Goal: Transaction & Acquisition: Download file/media

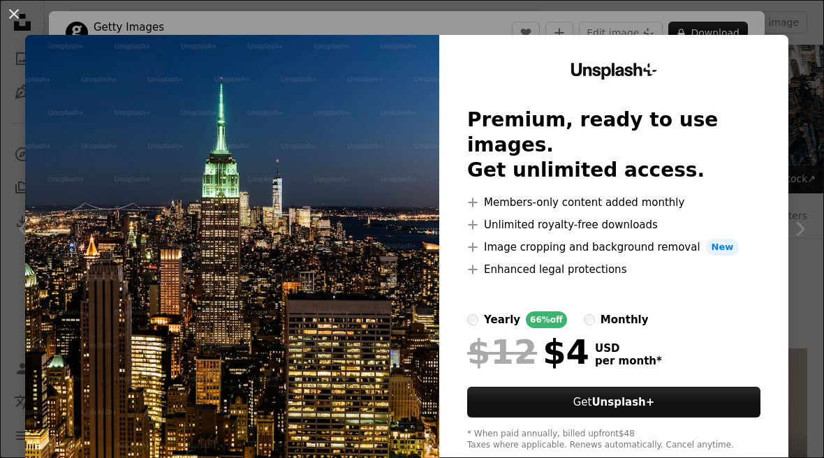
scroll to position [1149, 0]
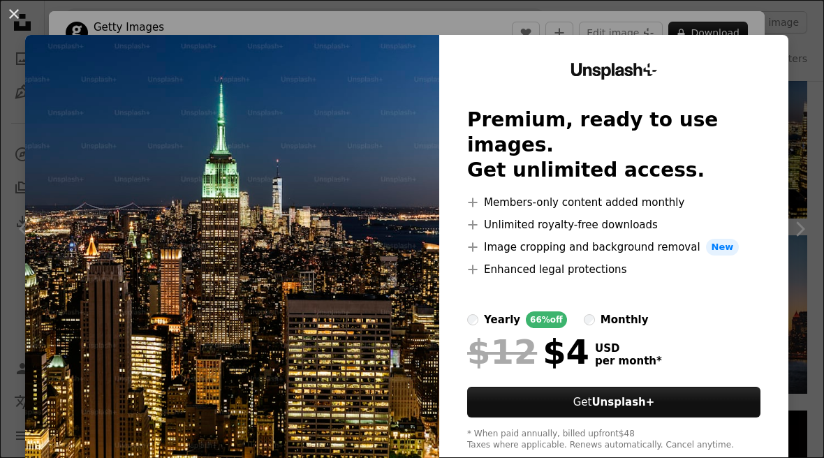
click at [565, 457] on div "Unsplash+ Premium, ready to use images. Get unlimited access. A plus sign Membe…" at bounding box center [613, 257] width 349 height 444
click at [527, 457] on div "An X shape Unsplash+ Premium, ready to use images. Get unlimited access. A plus…" at bounding box center [412, 229] width 824 height 458
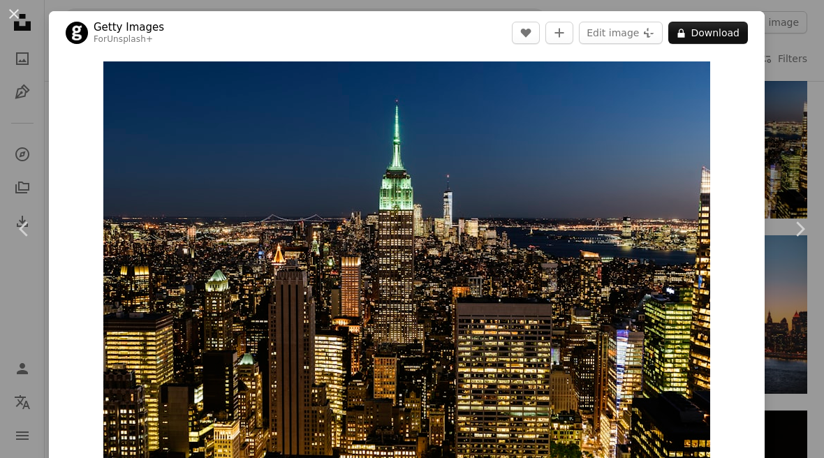
click at [799, 87] on div "An X shape Chevron left Chevron right Getty Images For Unsplash+ A heart A plus…" at bounding box center [412, 229] width 824 height 458
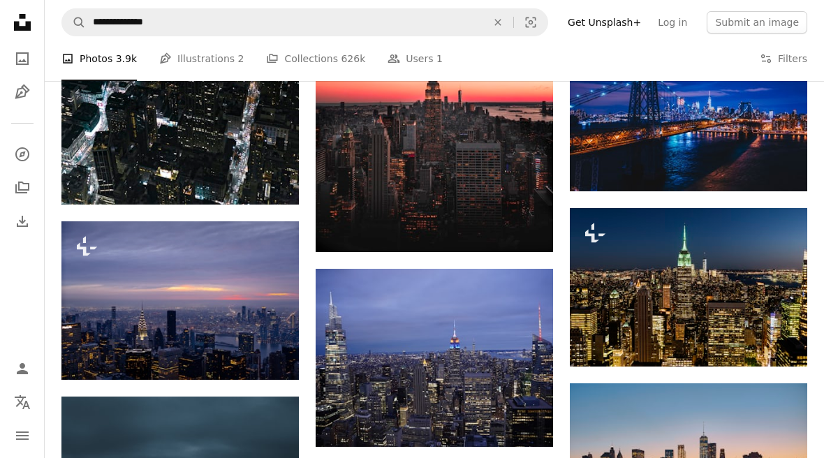
scroll to position [922, 0]
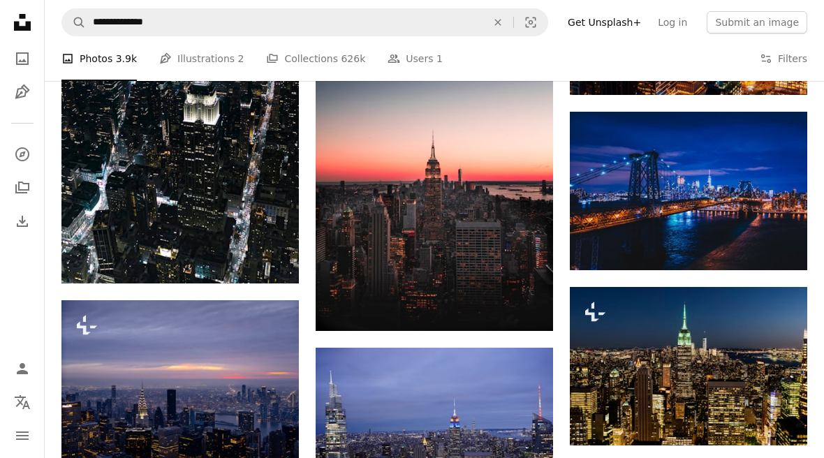
click at [213, 180] on img at bounding box center [179, 105] width 237 height 356
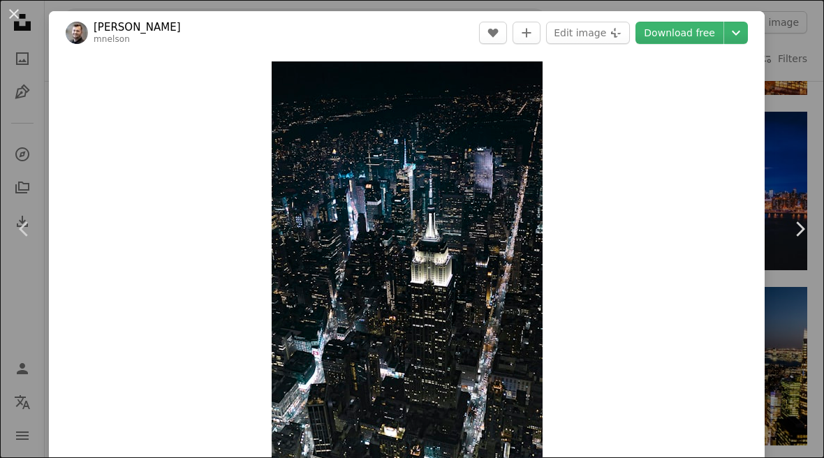
click at [697, 38] on link "Download free" at bounding box center [680, 33] width 88 height 22
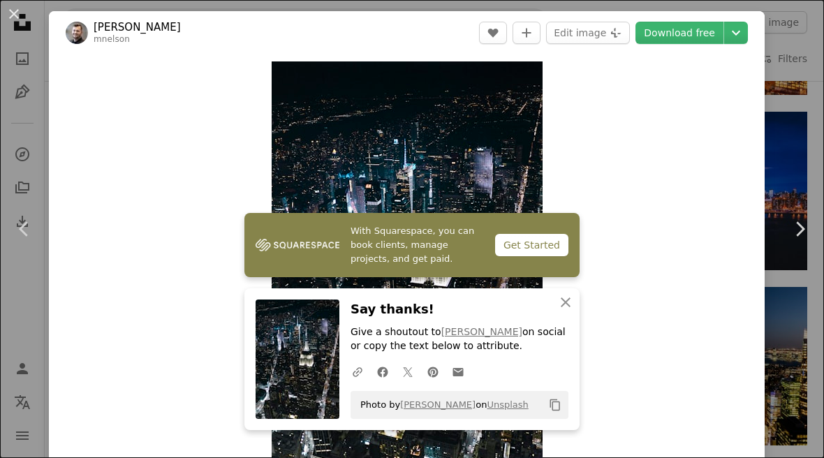
click at [805, 101] on div "An X shape Chevron left Chevron right With Squarespace, you can book clients, m…" at bounding box center [412, 229] width 824 height 458
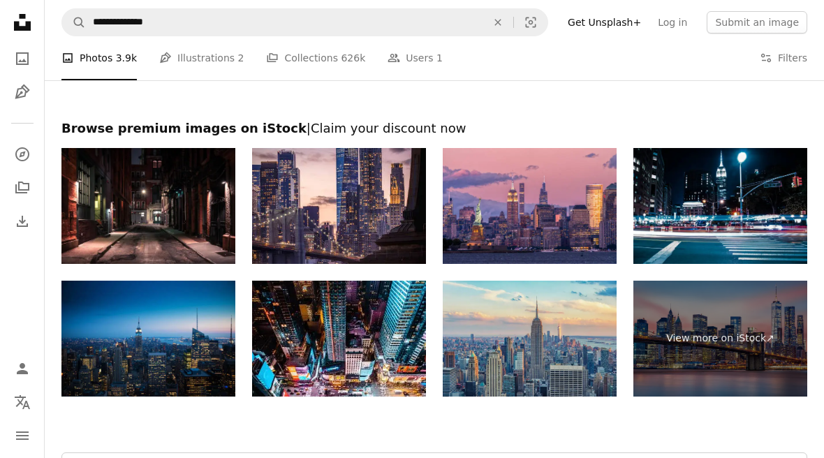
scroll to position [2294, 0]
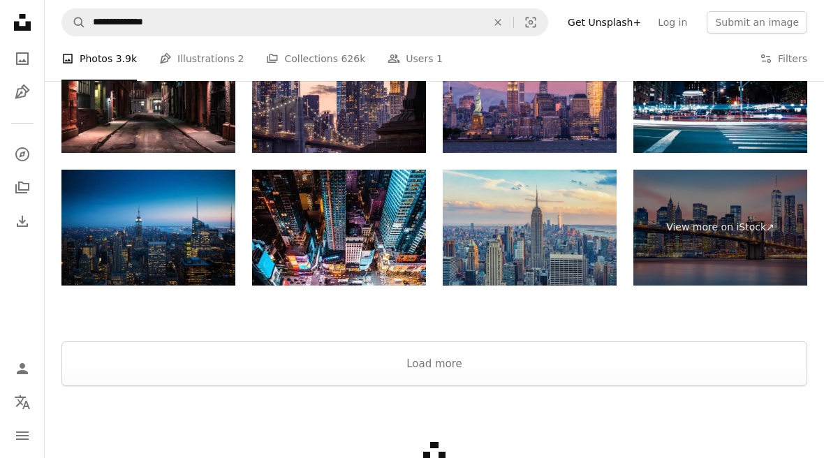
click at [550, 370] on button "Load more" at bounding box center [434, 364] width 746 height 45
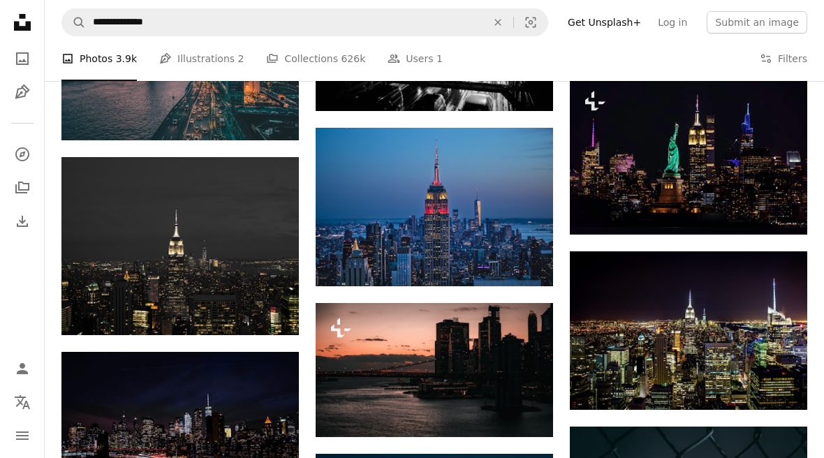
scroll to position [2168, 0]
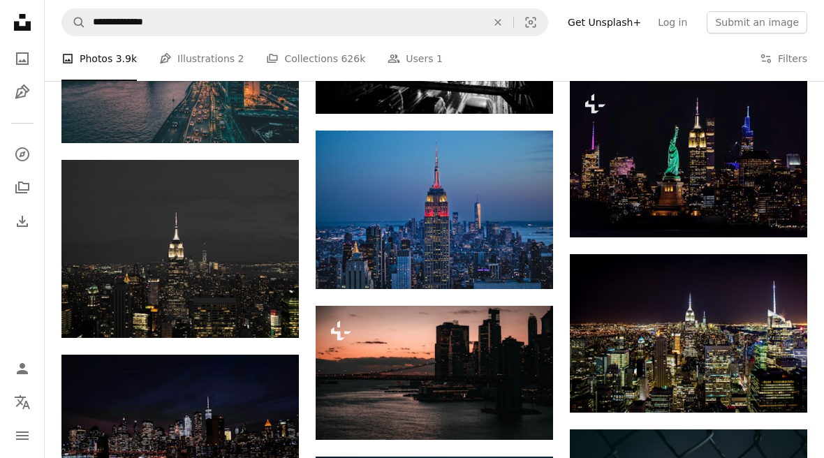
click at [228, 252] on img at bounding box center [179, 249] width 237 height 178
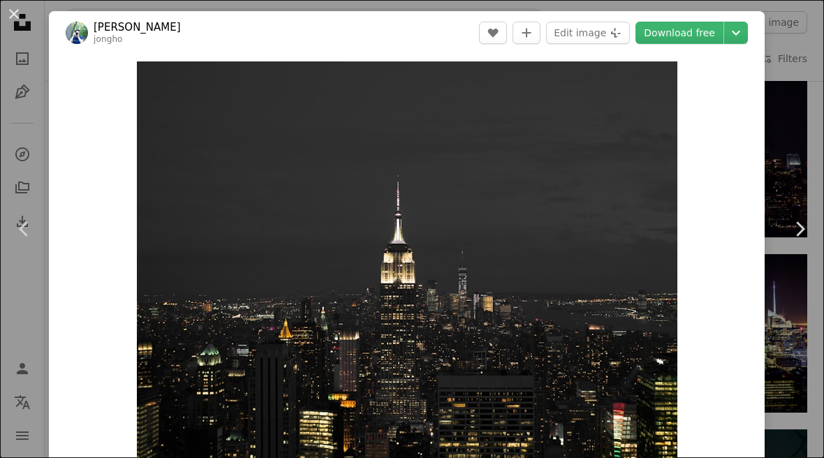
click at [805, 111] on div "An X shape Chevron left Chevron right [PERSON_NAME] [PERSON_NAME] A heart A plu…" at bounding box center [412, 229] width 824 height 458
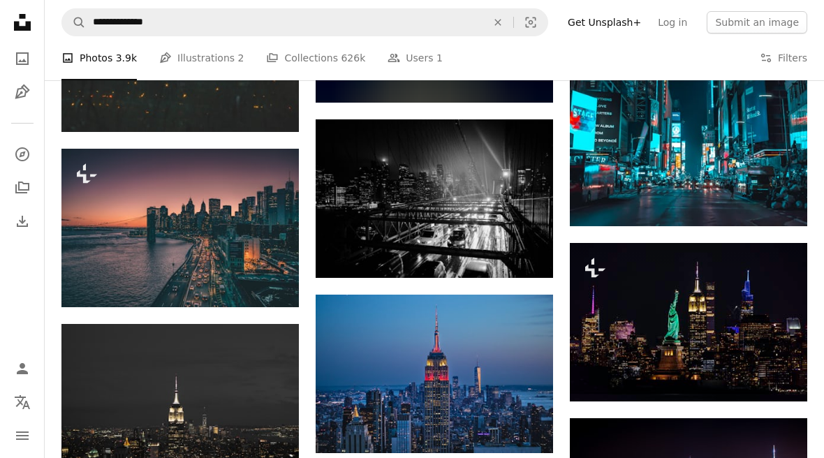
scroll to position [2004, 0]
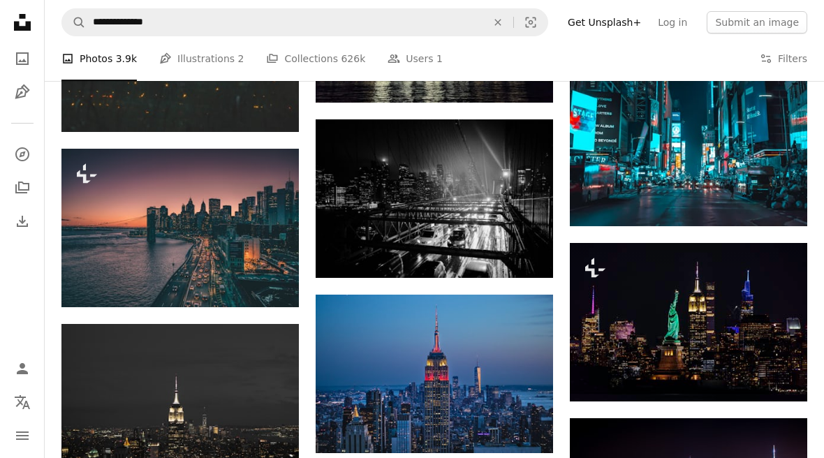
click at [671, 321] on img at bounding box center [688, 322] width 237 height 159
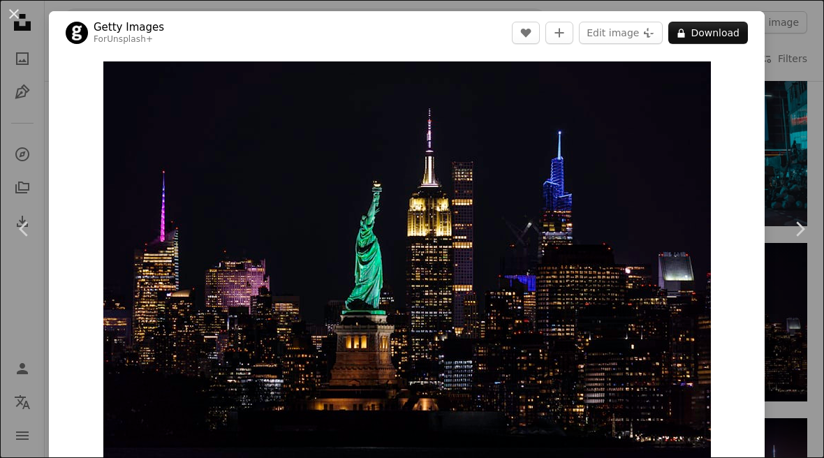
click at [810, 211] on link "Chevron right" at bounding box center [799, 229] width 49 height 134
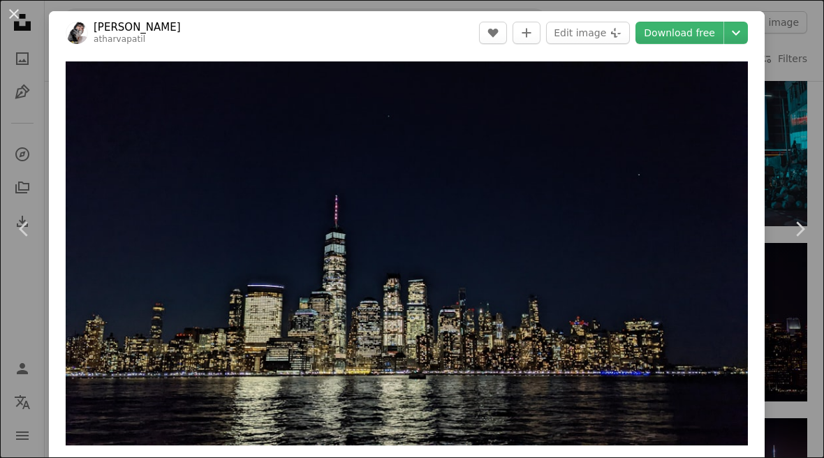
click at [820, 192] on div "An X shape Chevron left Chevron right [PERSON_NAME] atharvapatil A heart A plus…" at bounding box center [412, 229] width 824 height 458
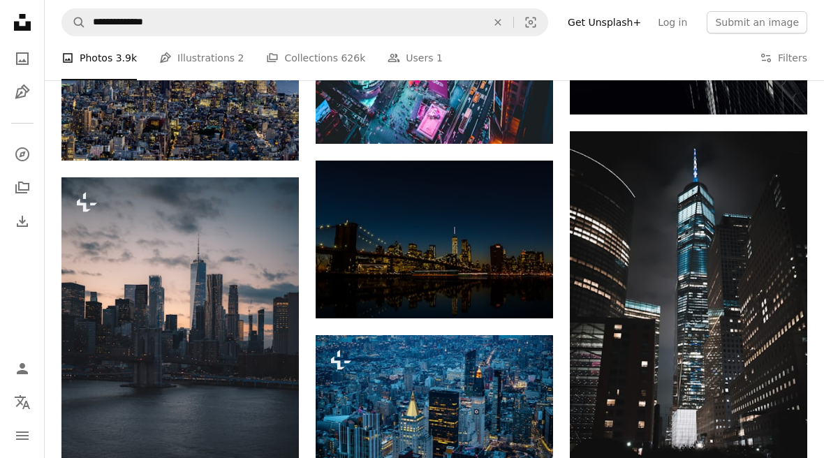
scroll to position [4051, 0]
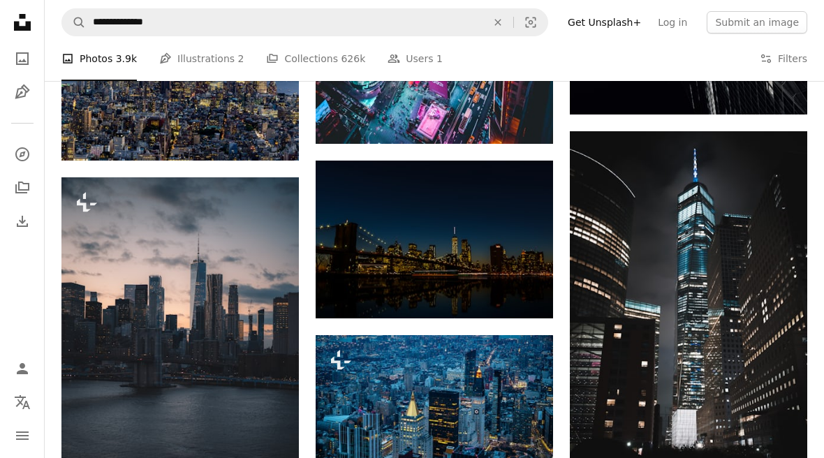
click at [492, 242] on img at bounding box center [434, 240] width 237 height 158
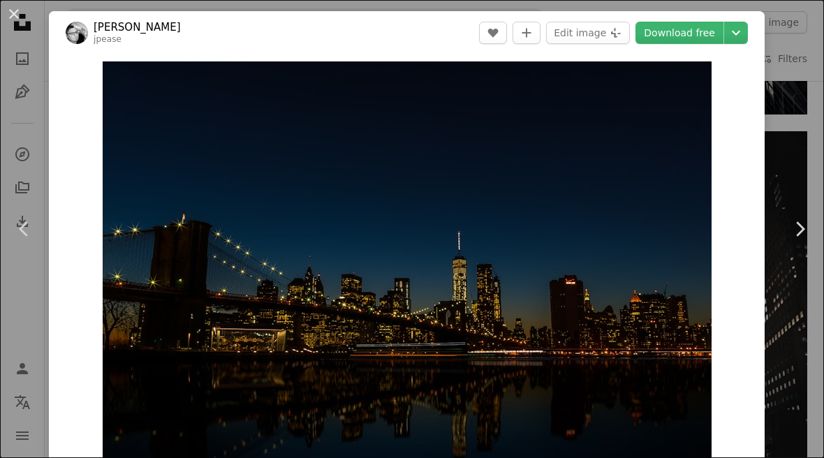
click at [698, 39] on link "Download free" at bounding box center [680, 33] width 88 height 22
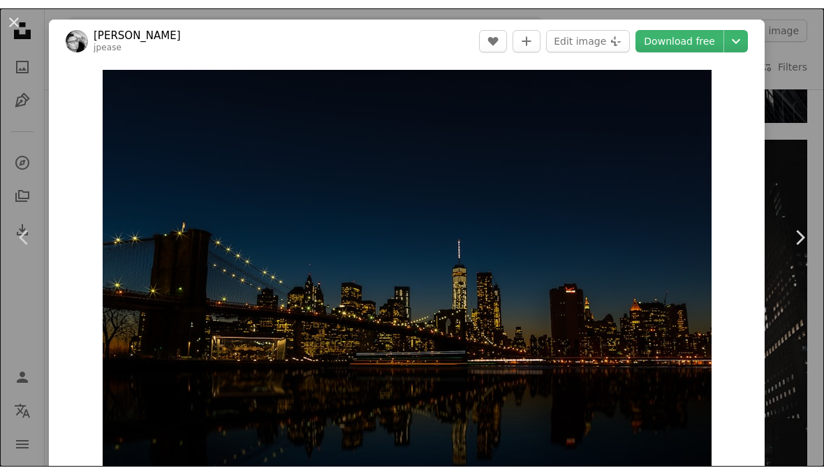
scroll to position [4073, 0]
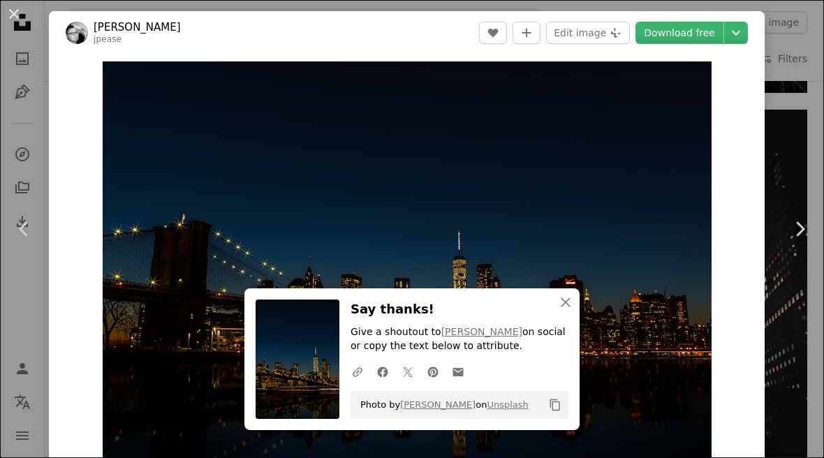
click at [785, 114] on div "An X shape Chevron left Chevron right An X shape Close Say thanks! Give a shout…" at bounding box center [412, 229] width 824 height 458
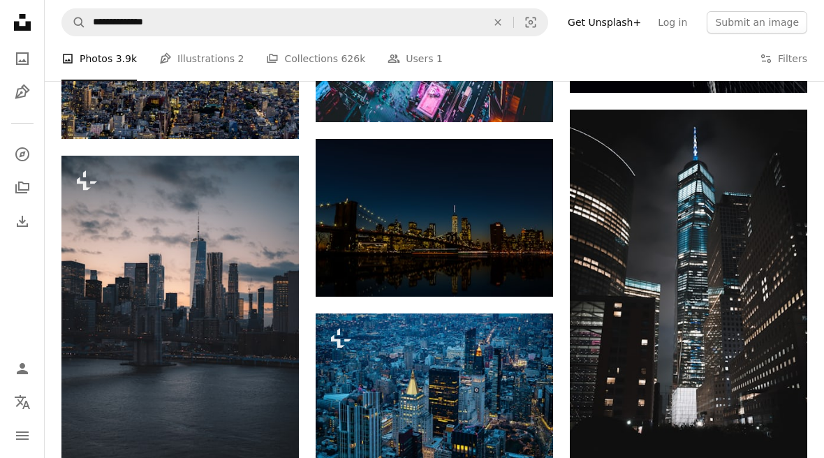
scroll to position [4056, 0]
